Goal: Information Seeking & Learning: Find specific fact

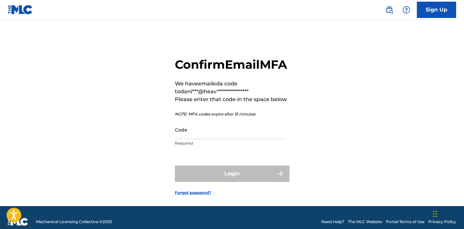
click at [189, 150] on div "Code Required" at bounding box center [230, 135] width 111 height 29
click at [195, 139] on input "Code" at bounding box center [230, 130] width 111 height 19
paste input "147815"
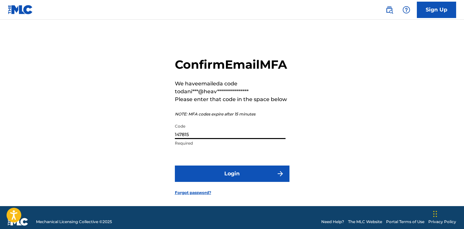
type input "147815"
click at [227, 199] on form "**********" at bounding box center [232, 121] width 115 height 170
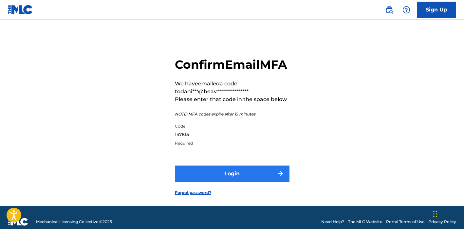
click at [226, 182] on button "Login" at bounding box center [232, 174] width 115 height 16
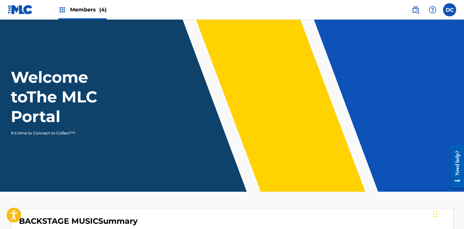
click at [91, 8] on span "Members (4)" at bounding box center [88, 10] width 37 height 8
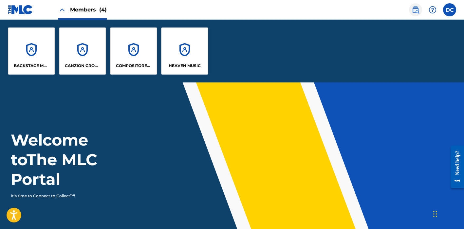
click at [417, 7] on img at bounding box center [416, 10] width 8 height 8
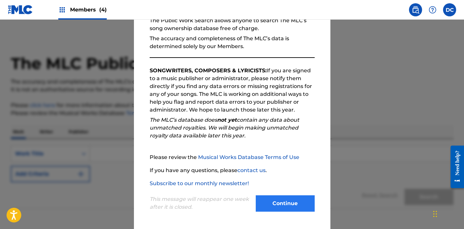
scroll to position [70, 0]
click at [292, 198] on button "Continue" at bounding box center [285, 204] width 59 height 16
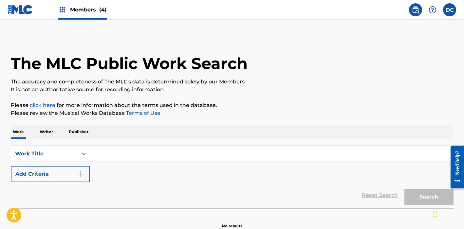
click at [110, 155] on input "Search Form" at bounding box center [271, 154] width 363 height 16
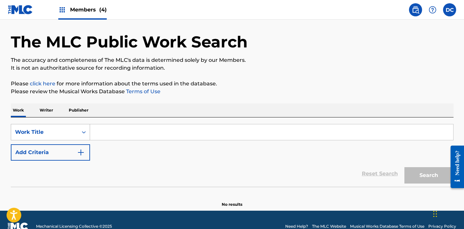
click at [74, 141] on div "Work Title" at bounding box center [50, 132] width 79 height 16
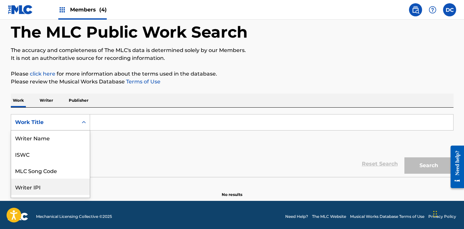
scroll to position [0, 0]
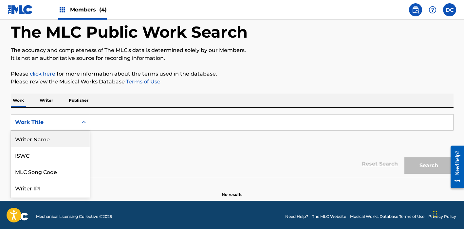
click at [59, 140] on div "Writer Name" at bounding box center [50, 139] width 79 height 16
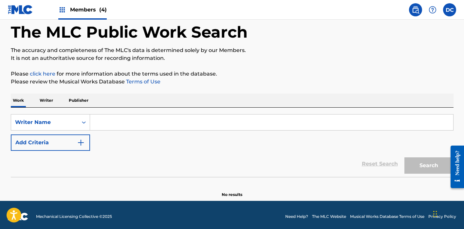
click at [120, 122] on input "Search Form" at bounding box center [271, 123] width 363 height 16
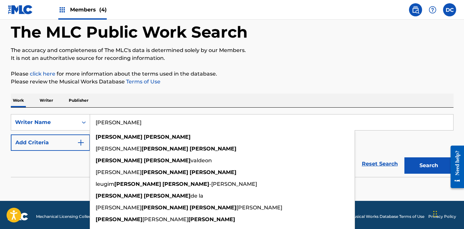
click at [116, 121] on input "[PERSON_NAME]" at bounding box center [271, 123] width 363 height 16
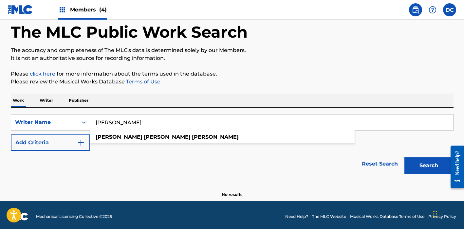
click at [167, 124] on input "[PERSON_NAME]" at bounding box center [271, 123] width 363 height 16
type input "[PERSON_NAME]"
click at [429, 166] on button "Search" at bounding box center [429, 166] width 49 height 16
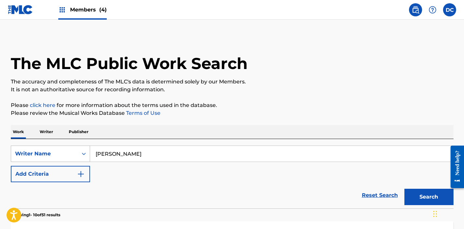
click at [70, 147] on div "Writer Name" at bounding box center [50, 154] width 79 height 16
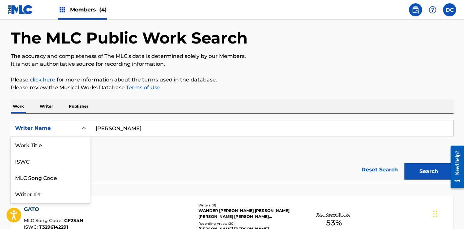
scroll to position [31, 0]
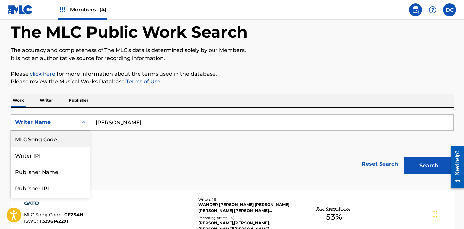
click at [66, 140] on div "MLC Song Code" at bounding box center [50, 139] width 79 height 16
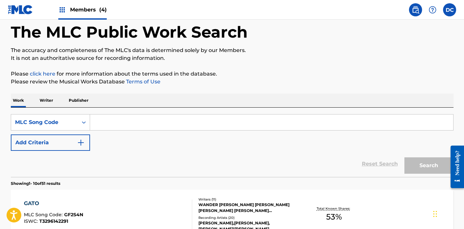
click at [140, 117] on input "Search Form" at bounding box center [271, 123] width 363 height 16
paste input "AB8N6N"
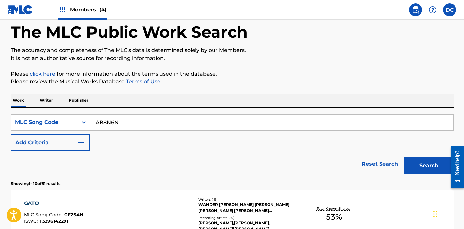
type input "AB8N6N"
click at [429, 166] on button "Search" at bounding box center [429, 166] width 49 height 16
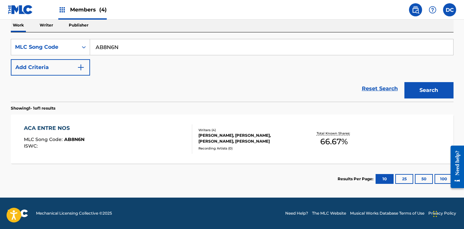
scroll to position [107, 0]
click at [171, 137] on div "ACA ENTRE NOS MLC Song Code : AB8N6N ISWC :" at bounding box center [108, 138] width 168 height 29
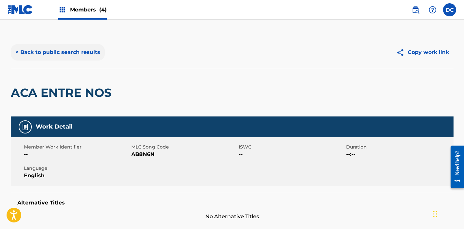
click at [80, 55] on button "< Back to public search results" at bounding box center [58, 52] width 94 height 16
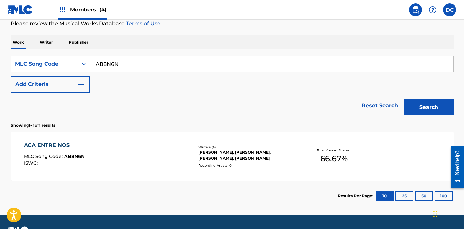
click at [107, 67] on input "AB8N6N" at bounding box center [271, 64] width 363 height 16
paste input "U0"
type input "AB8NU0"
click at [429, 107] on button "Search" at bounding box center [429, 107] width 49 height 16
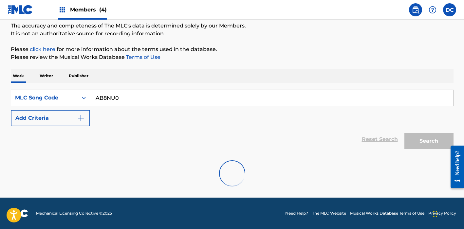
scroll to position [56, 0]
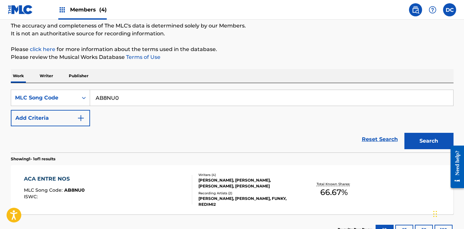
click at [160, 177] on div "ACA ENTRE NOS MLC Song Code : AB8NU0 ISWC :" at bounding box center [108, 189] width 168 height 29
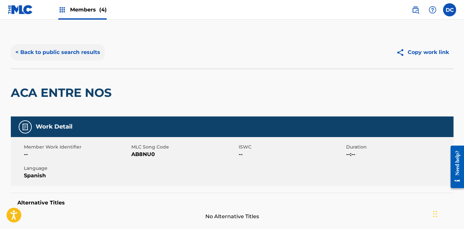
click at [81, 53] on button "< Back to public search results" at bounding box center [58, 52] width 94 height 16
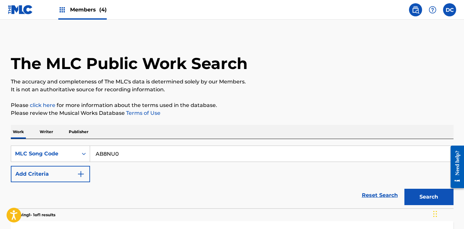
scroll to position [56, 0]
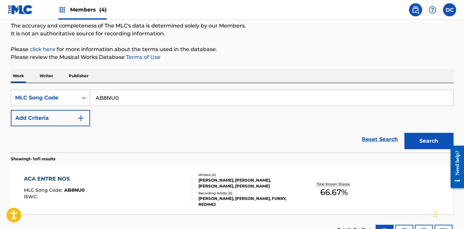
click at [111, 97] on input "AB8NU0" at bounding box center [271, 98] width 363 height 16
paste input "YJ"
type input "AB8NYJ"
click at [429, 141] on button "Search" at bounding box center [429, 141] width 49 height 16
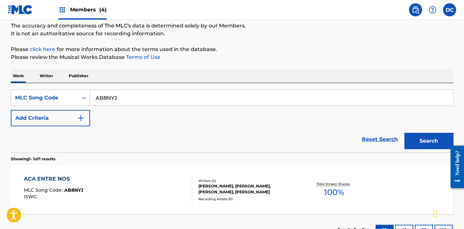
click at [168, 186] on div "ACA ENTRE NOS MLC Song Code : AB8NYJ ISWC :" at bounding box center [108, 189] width 168 height 29
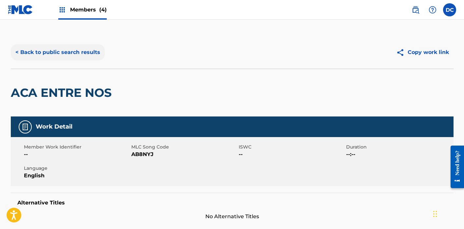
click at [87, 48] on button "< Back to public search results" at bounding box center [58, 52] width 94 height 16
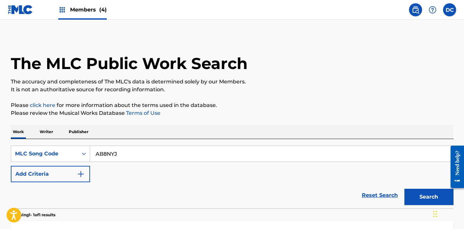
scroll to position [56, 0]
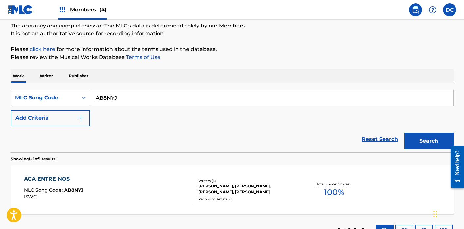
click at [113, 101] on input "AB8NYJ" at bounding box center [271, 98] width 363 height 16
click at [429, 141] on button "Search" at bounding box center [429, 141] width 49 height 16
click at [297, 225] on section "Results Per Page: 10 25 50 100" at bounding box center [232, 230] width 443 height 31
click at [287, 189] on div "[PERSON_NAME], [PERSON_NAME], [PERSON_NAME], [PERSON_NAME]" at bounding box center [248, 189] width 99 height 12
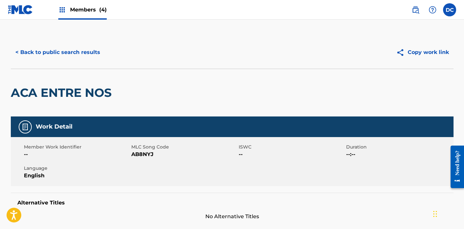
click at [78, 62] on div "< Back to public search results Copy work link" at bounding box center [232, 52] width 443 height 33
click at [77, 53] on button "< Back to public search results" at bounding box center [58, 52] width 94 height 16
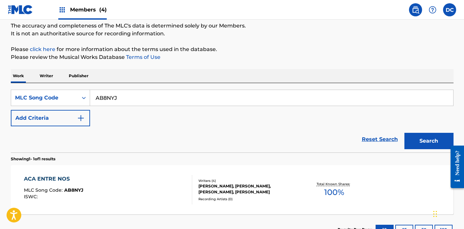
click at [108, 98] on input "AB8NYJ" at bounding box center [271, 98] width 363 height 16
paste input "6N"
type input "AB8N6N"
click at [429, 141] on button "Search" at bounding box center [429, 141] width 49 height 16
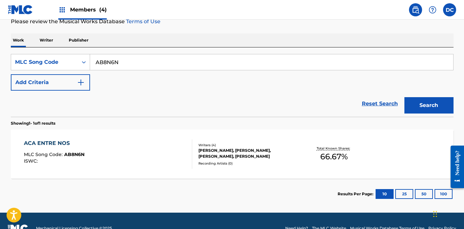
click at [162, 154] on div "ACA ENTRE NOS MLC Song Code : AB8N6N ISWC :" at bounding box center [108, 154] width 168 height 29
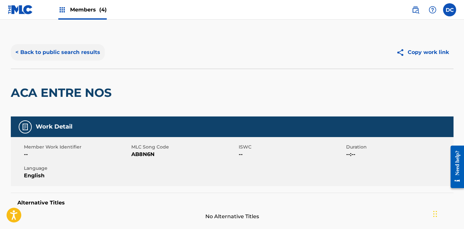
click at [59, 44] on button "< Back to public search results" at bounding box center [58, 52] width 94 height 16
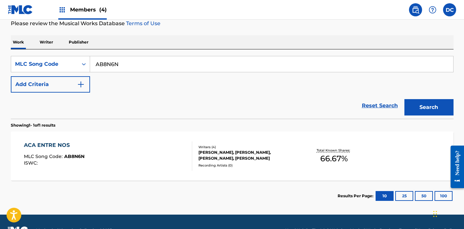
click at [118, 63] on input "AB8N6N" at bounding box center [271, 64] width 363 height 16
paste input "CA839B"
type input "CA839B"
click at [429, 107] on button "Search" at bounding box center [429, 107] width 49 height 16
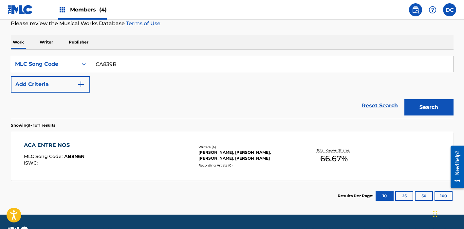
scroll to position [56, 0]
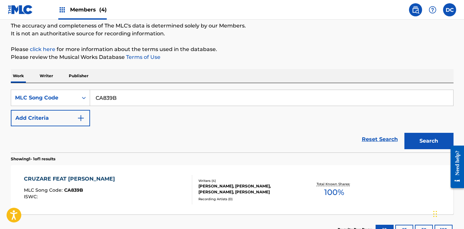
click at [195, 190] on div "Writers ( 4 ) [PERSON_NAME], [PERSON_NAME], [PERSON_NAME], [PERSON_NAME] Record…" at bounding box center [244, 190] width 105 height 23
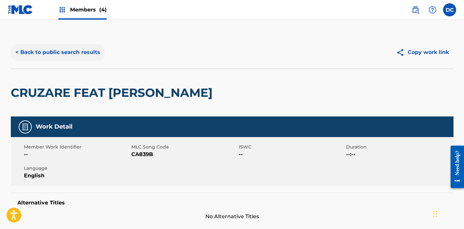
click at [80, 53] on button "< Back to public search results" at bounding box center [58, 52] width 94 height 16
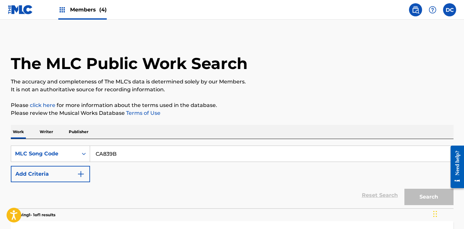
scroll to position [56, 0]
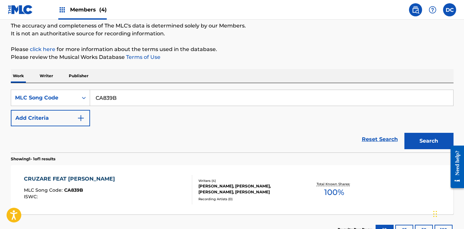
click at [107, 93] on input "CA839B" at bounding box center [271, 98] width 363 height 16
paste input "9BJO"
click at [429, 141] on button "Search" at bounding box center [429, 141] width 49 height 16
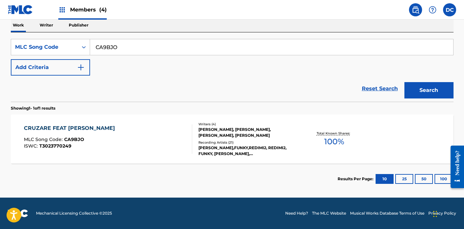
scroll to position [107, 0]
click at [106, 48] on input "CA9BJO" at bounding box center [271, 47] width 363 height 16
paste input "LV"
click at [429, 90] on button "Search" at bounding box center [429, 90] width 49 height 16
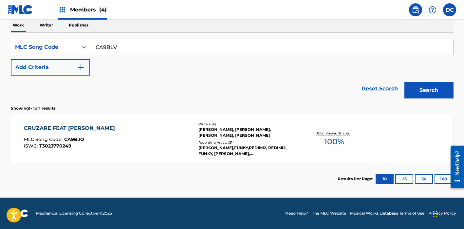
scroll to position [56, 0]
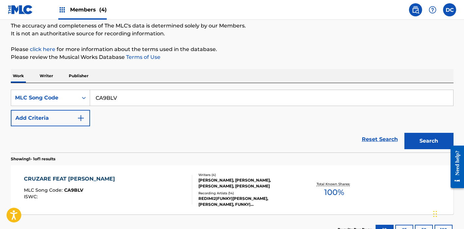
click at [100, 100] on input "CA9BLV" at bounding box center [271, 98] width 363 height 16
paste input "Q3"
click at [429, 141] on button "Search" at bounding box center [429, 141] width 49 height 16
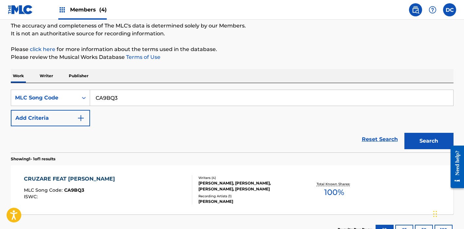
click at [107, 95] on input "CA9BQ3" at bounding box center [271, 98] width 363 height 16
paste input "ID1XGO"
type input "ID1XGO"
click at [429, 141] on button "Search" at bounding box center [429, 141] width 49 height 16
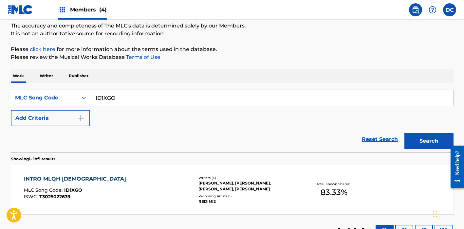
click at [272, 181] on div "[PERSON_NAME], [PERSON_NAME], [PERSON_NAME], [PERSON_NAME]" at bounding box center [248, 187] width 99 height 12
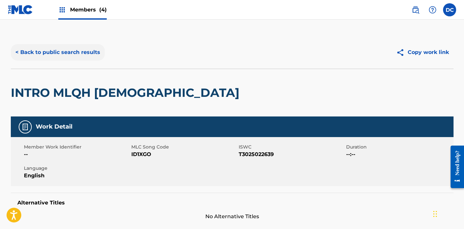
click at [92, 49] on button "< Back to public search results" at bounding box center [58, 52] width 94 height 16
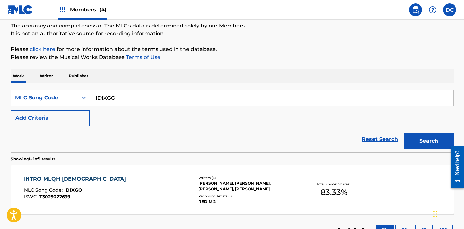
click at [115, 102] on input "ID1XGO" at bounding box center [271, 98] width 363 height 16
paste input "IL"
click at [429, 141] on button "Search" at bounding box center [429, 141] width 49 height 16
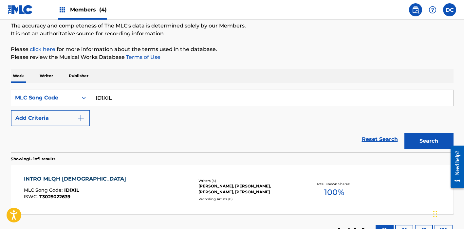
click at [109, 94] on input "ID1XIL" at bounding box center [271, 98] width 363 height 16
paste input "LC"
type input "ID1XLC"
click at [429, 141] on button "Search" at bounding box center [429, 141] width 49 height 16
